Goal: Task Accomplishment & Management: Use online tool/utility

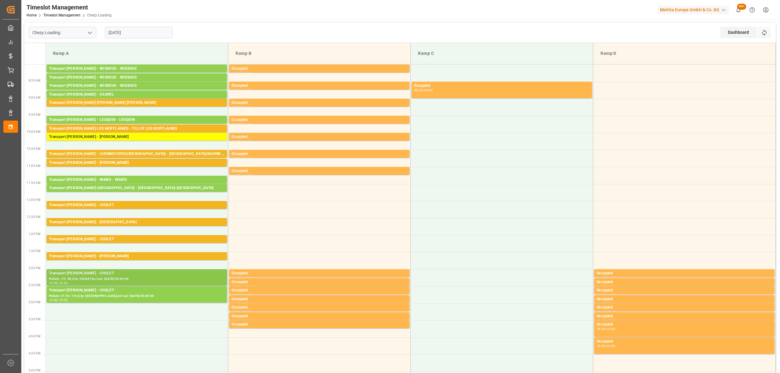
click at [176, 278] on div "Pallets: ,TU: 48,City: CHOLET,Arrival: [DATE] 00:00:00" at bounding box center [136, 279] width 175 height 5
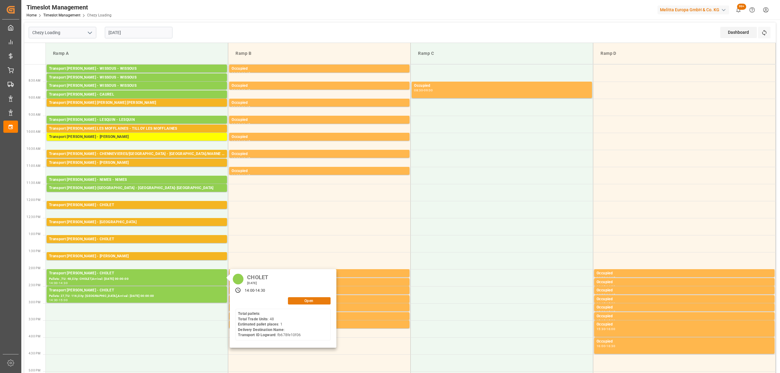
click at [313, 301] on button "Open" at bounding box center [309, 300] width 43 height 7
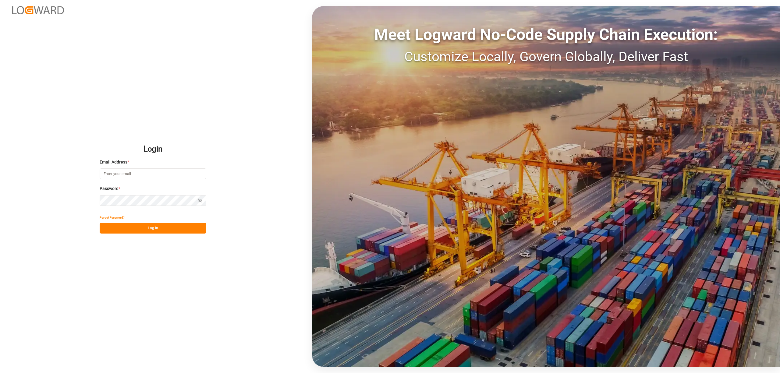
type input "[EMAIL_ADDRESS][PERSON_NAME][DOMAIN_NAME]"
click at [175, 231] on button "Log In" at bounding box center [153, 228] width 107 height 11
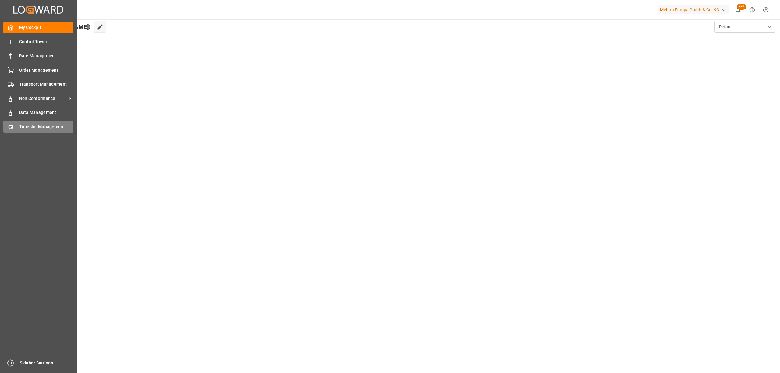
click at [18, 127] on div "Timeslot Management Timeslot Management" at bounding box center [38, 127] width 70 height 12
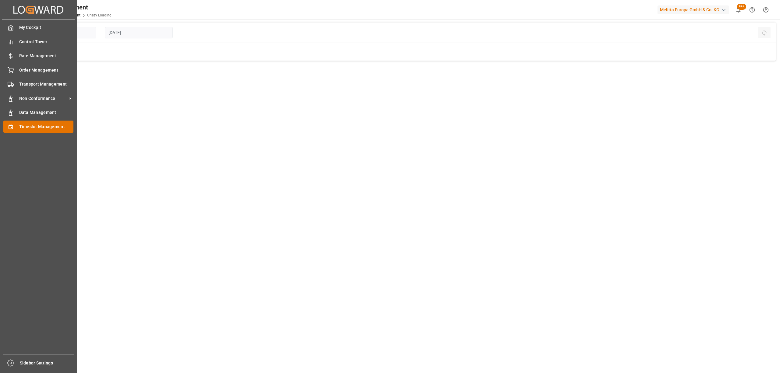
type input "Chezy Loading"
